Goal: Task Accomplishment & Management: Manage account settings

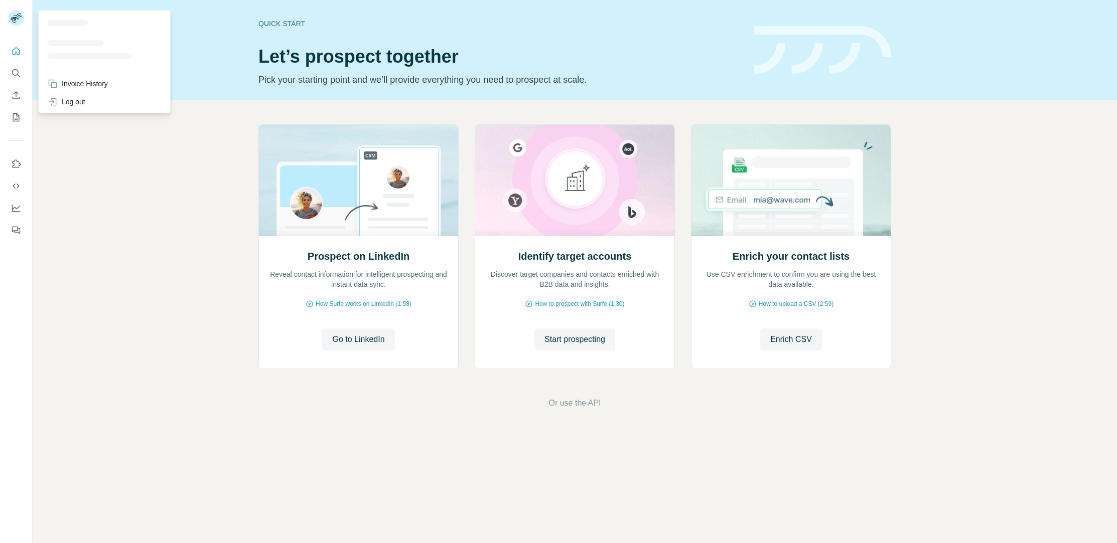
click at [17, 17] on icon at bounding box center [18, 16] width 5 height 3
click at [87, 82] on div "Invoice History" at bounding box center [78, 84] width 60 height 10
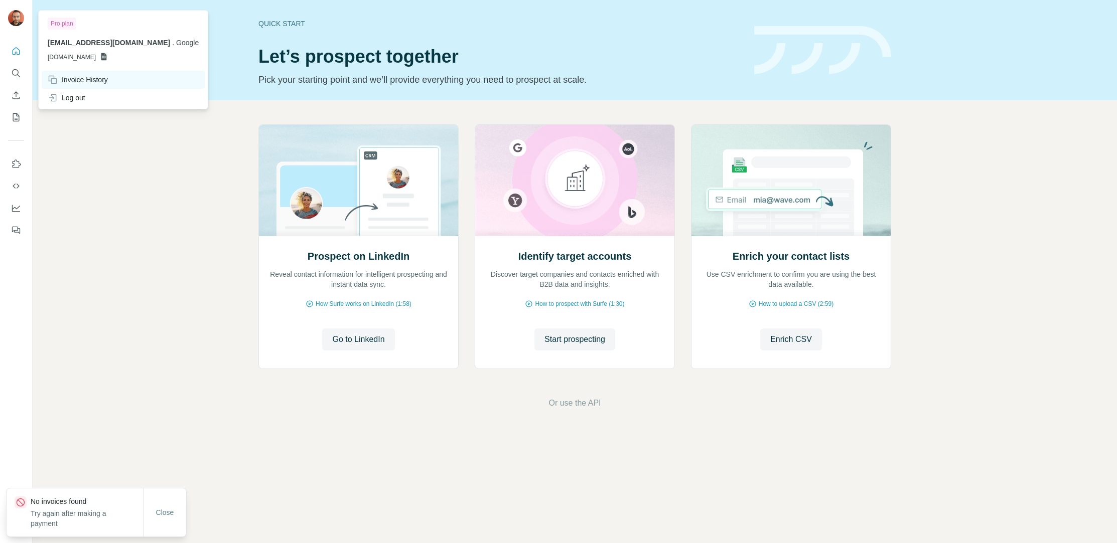
click at [88, 80] on div "Invoice History" at bounding box center [78, 80] width 60 height 10
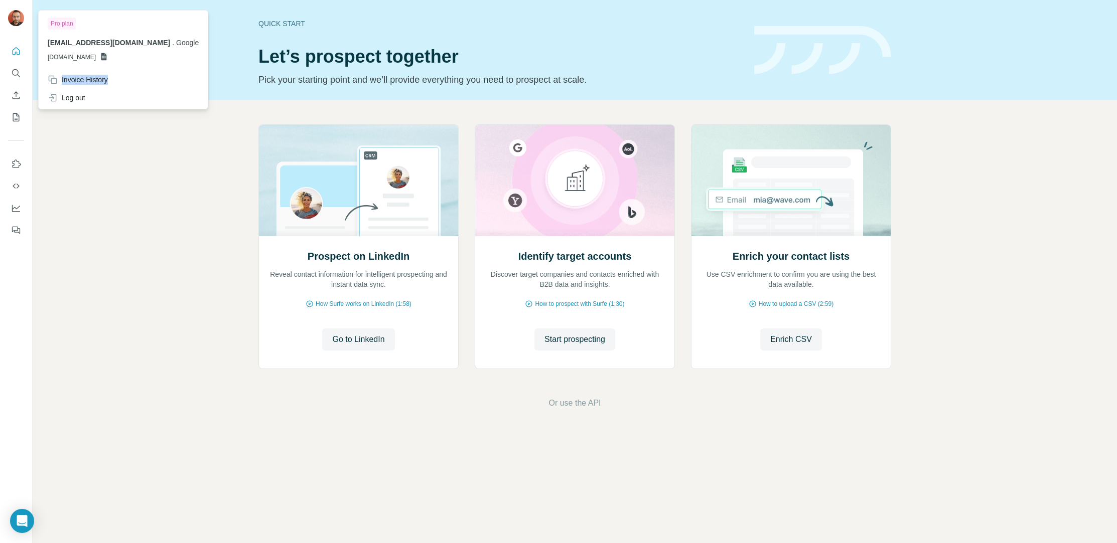
click at [21, 19] on img at bounding box center [16, 18] width 16 height 16
click at [13, 53] on icon "Quick start" at bounding box center [17, 51] width 8 height 8
click at [14, 15] on img at bounding box center [16, 18] width 16 height 16
click at [15, 53] on icon "Quick start" at bounding box center [17, 51] width 8 height 8
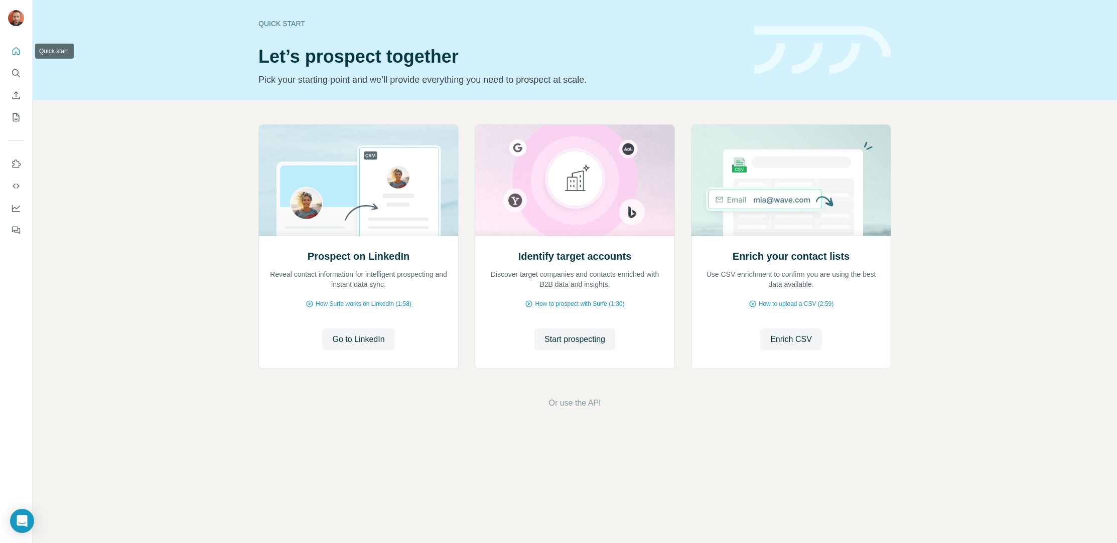
click at [15, 53] on icon "Quick start" at bounding box center [17, 51] width 8 height 8
